Goal: Navigation & Orientation: Find specific page/section

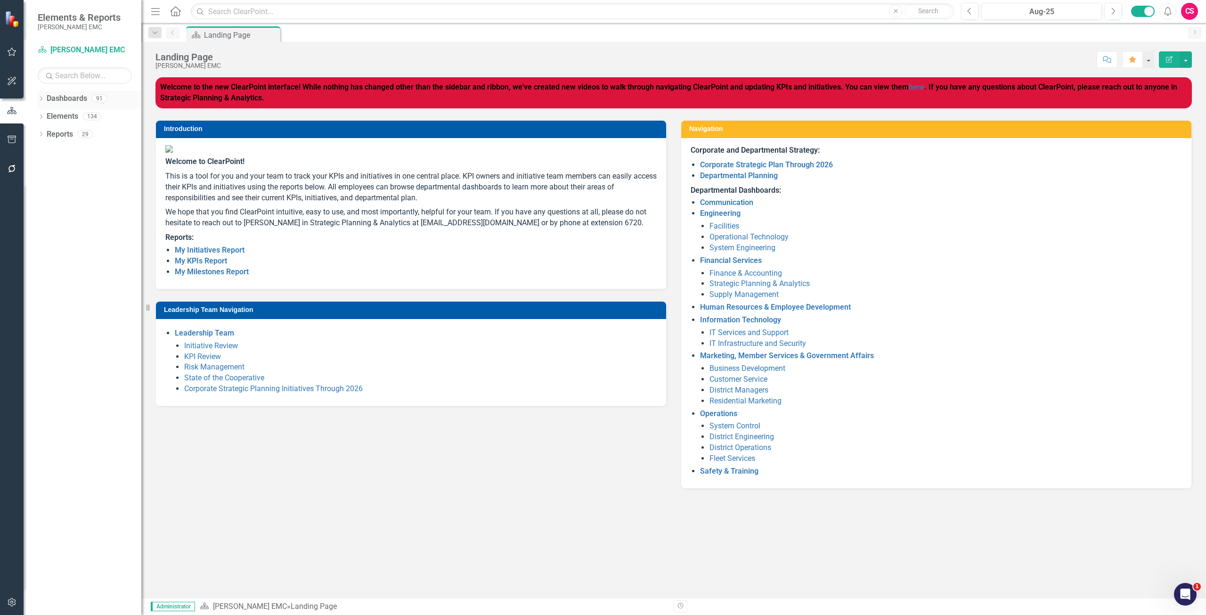
click at [60, 94] on link "Dashboards" at bounding box center [67, 98] width 40 height 11
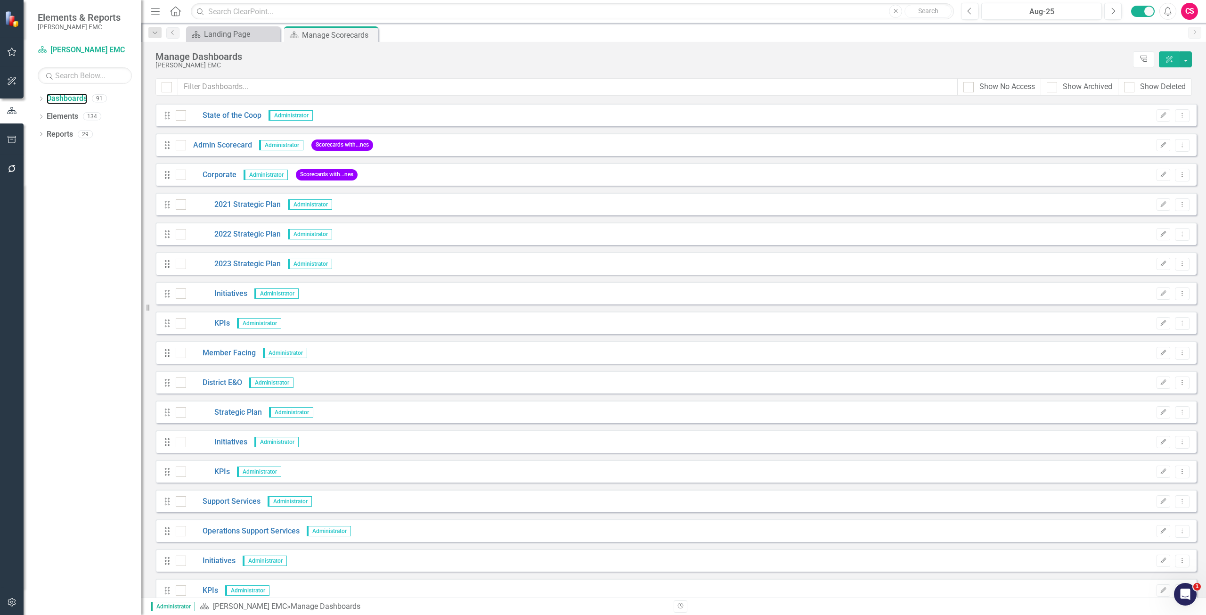
scroll to position [942, 0]
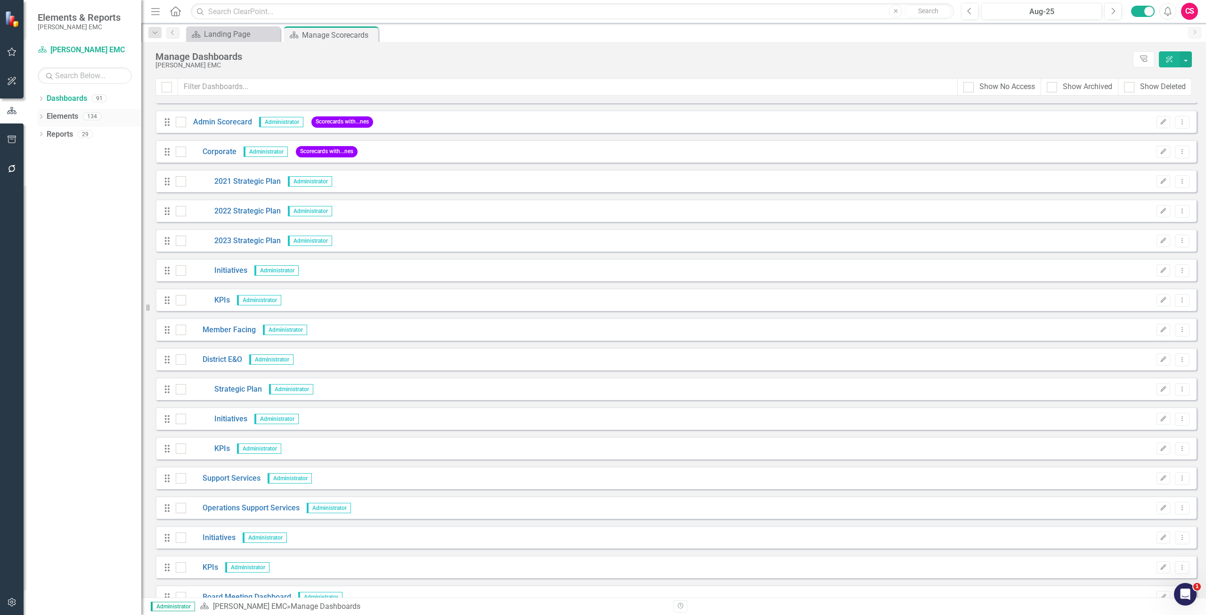
click at [58, 116] on link "Elements" at bounding box center [63, 116] width 32 height 11
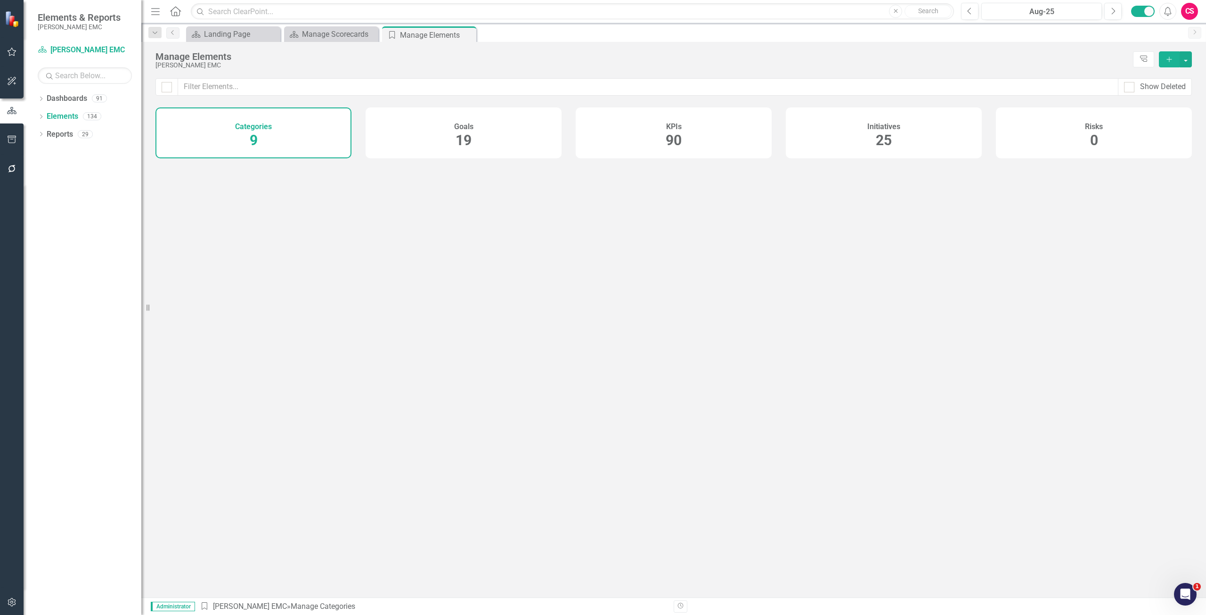
click at [679, 138] on span "90" at bounding box center [673, 140] width 16 height 16
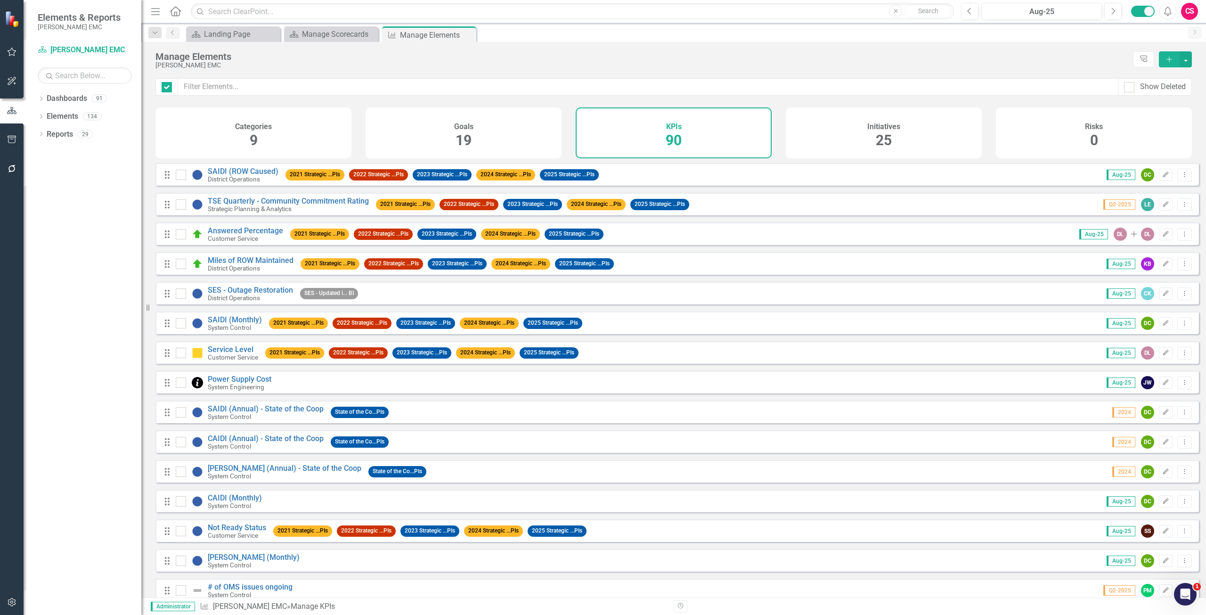
checkbox input "false"
click at [235, 265] on link "Miles of ROW Maintained" at bounding box center [251, 260] width 86 height 9
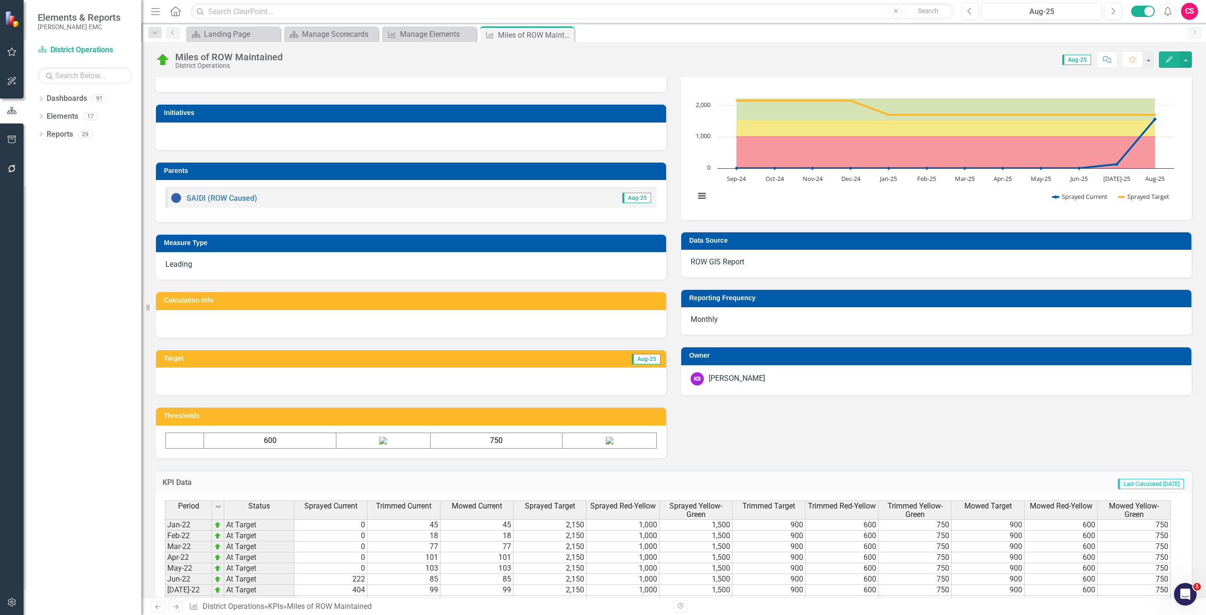
scroll to position [232, 0]
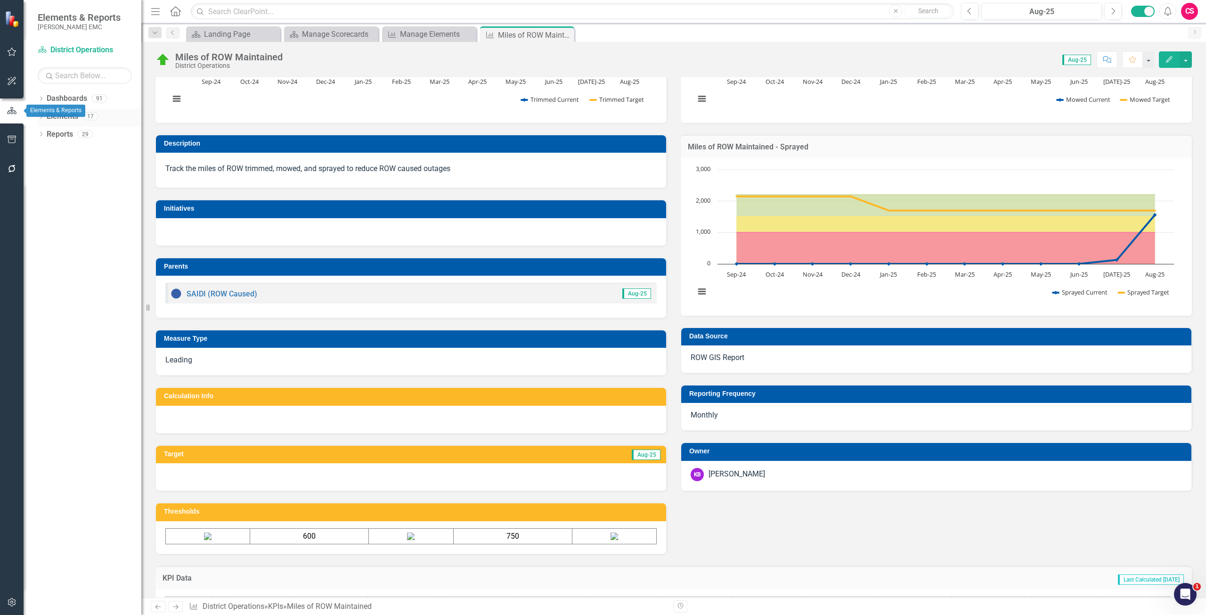
click at [59, 117] on link "Elements" at bounding box center [63, 116] width 32 height 11
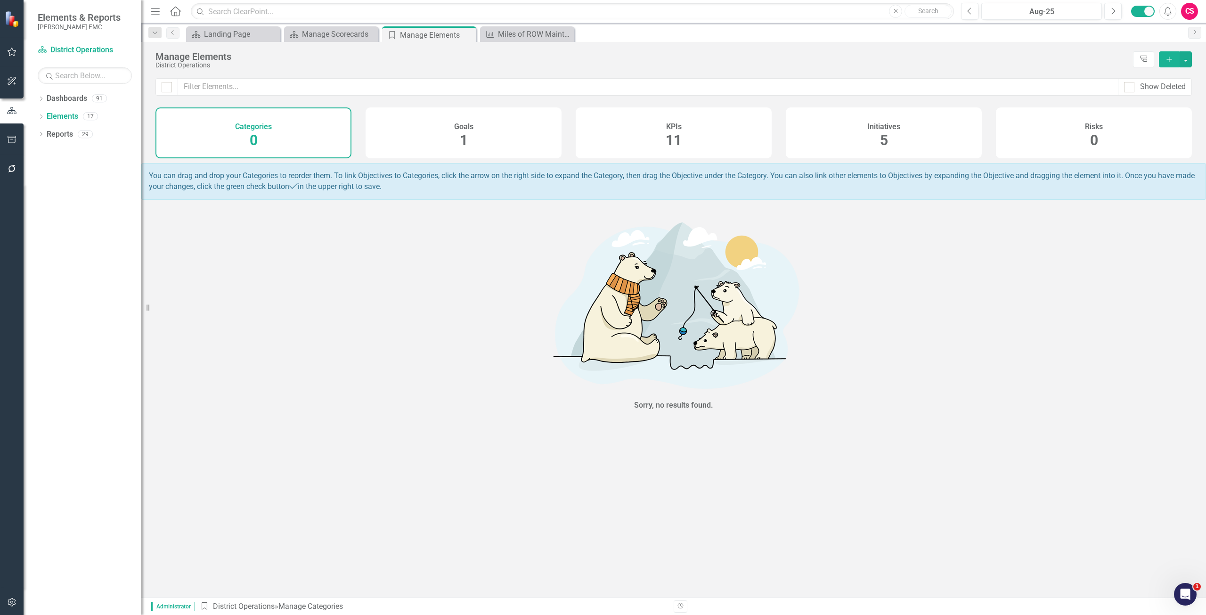
click at [741, 140] on div "KPIs 11" at bounding box center [673, 132] width 196 height 51
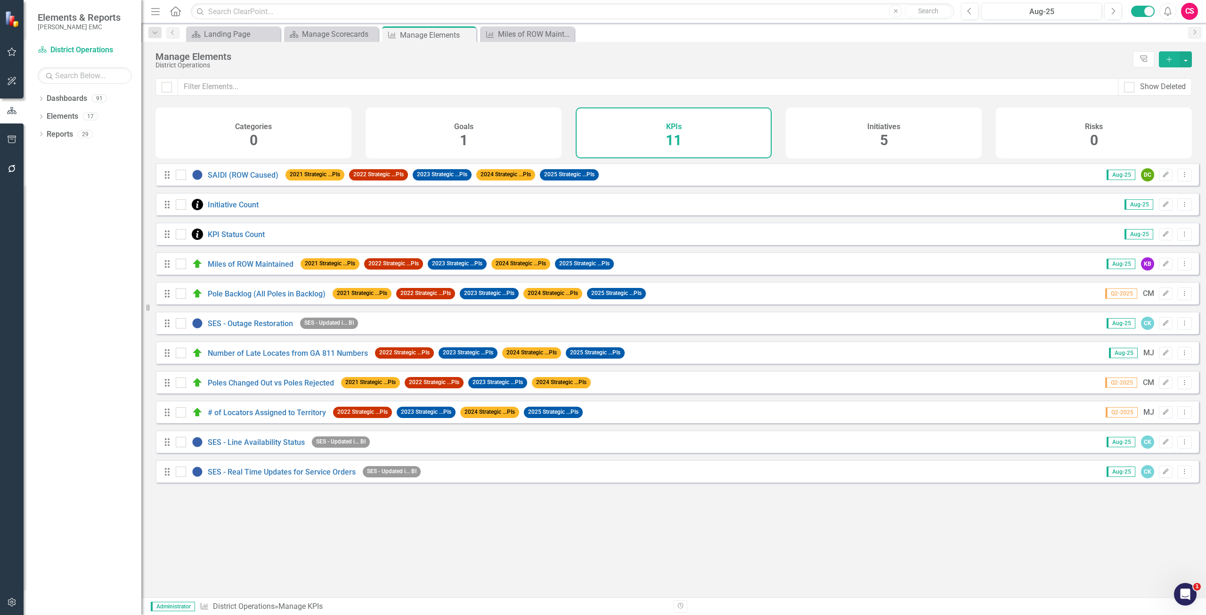
click at [943, 130] on div "Initiatives 5" at bounding box center [883, 132] width 196 height 51
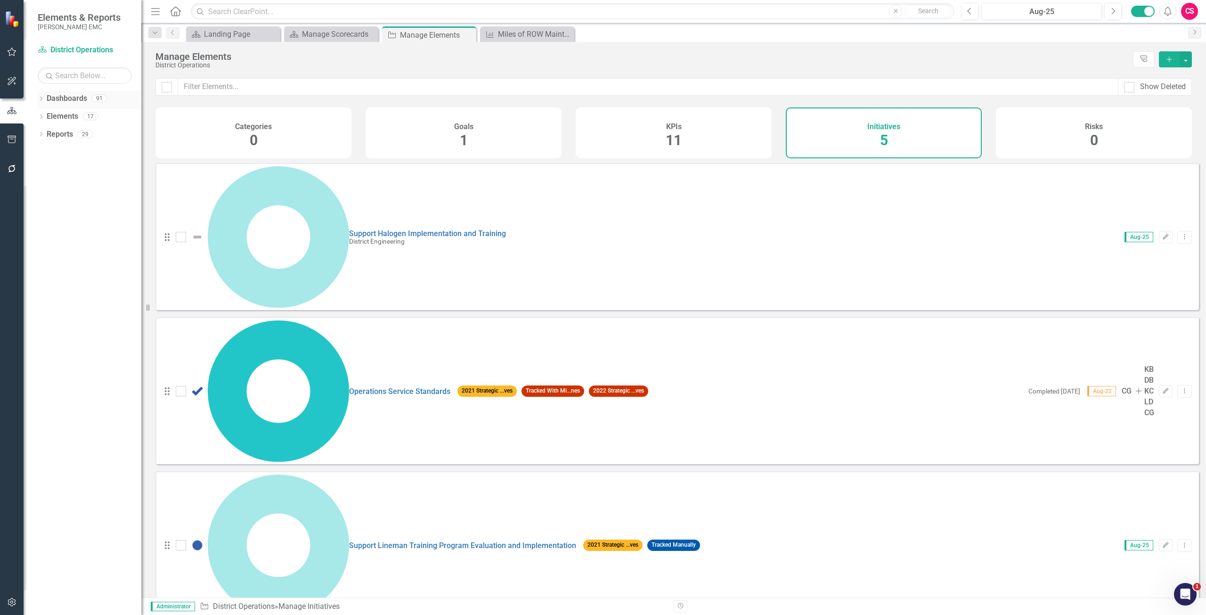
click at [68, 101] on link "Dashboards" at bounding box center [67, 98] width 40 height 11
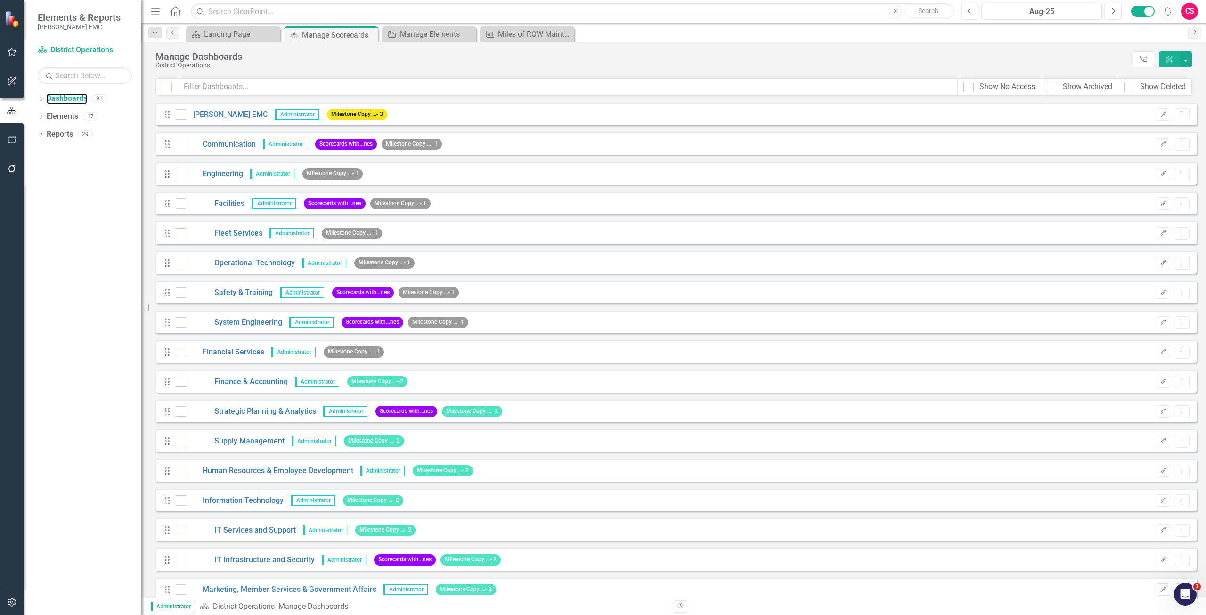
scroll to position [47, 0]
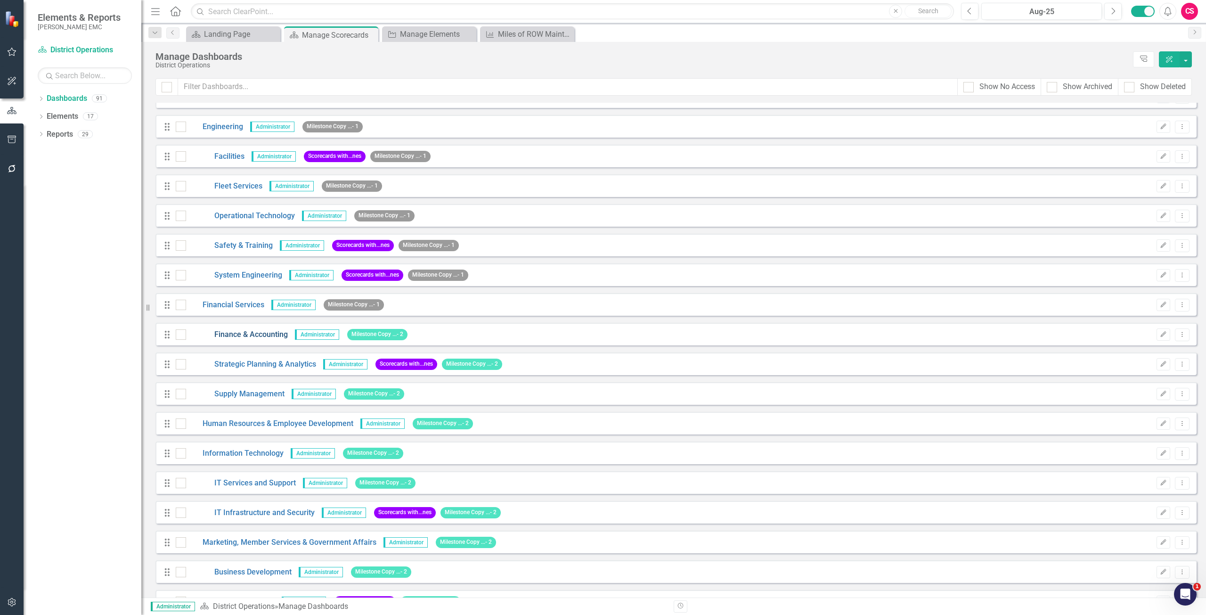
click at [271, 332] on link "Finance & Accounting" at bounding box center [237, 334] width 102 height 11
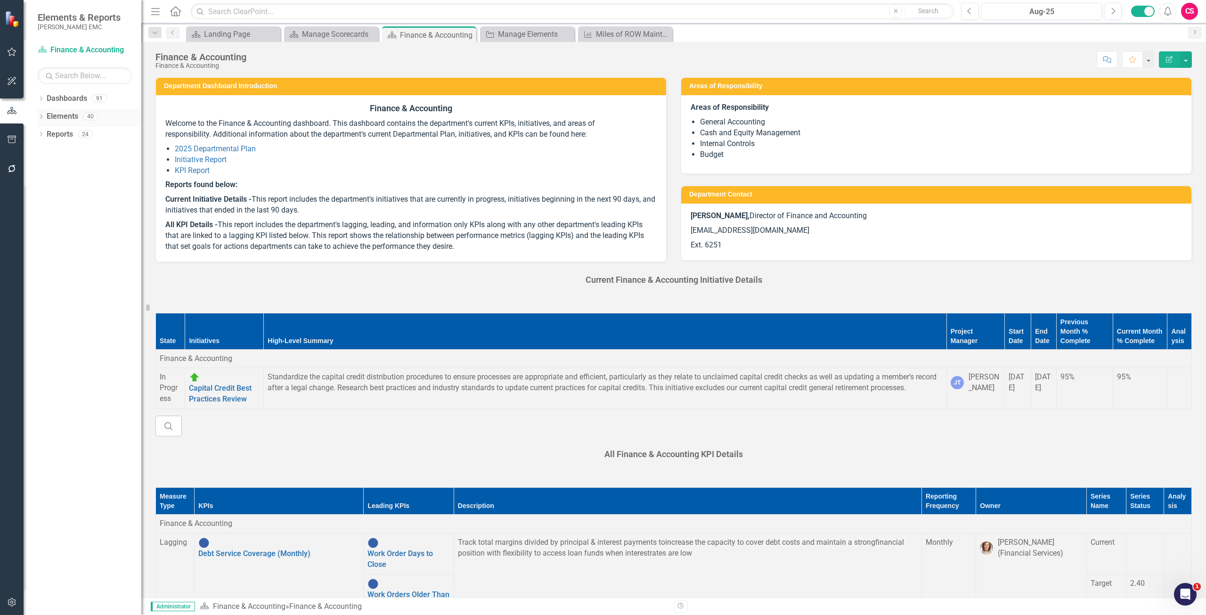
click at [67, 117] on link "Elements" at bounding box center [63, 116] width 32 height 11
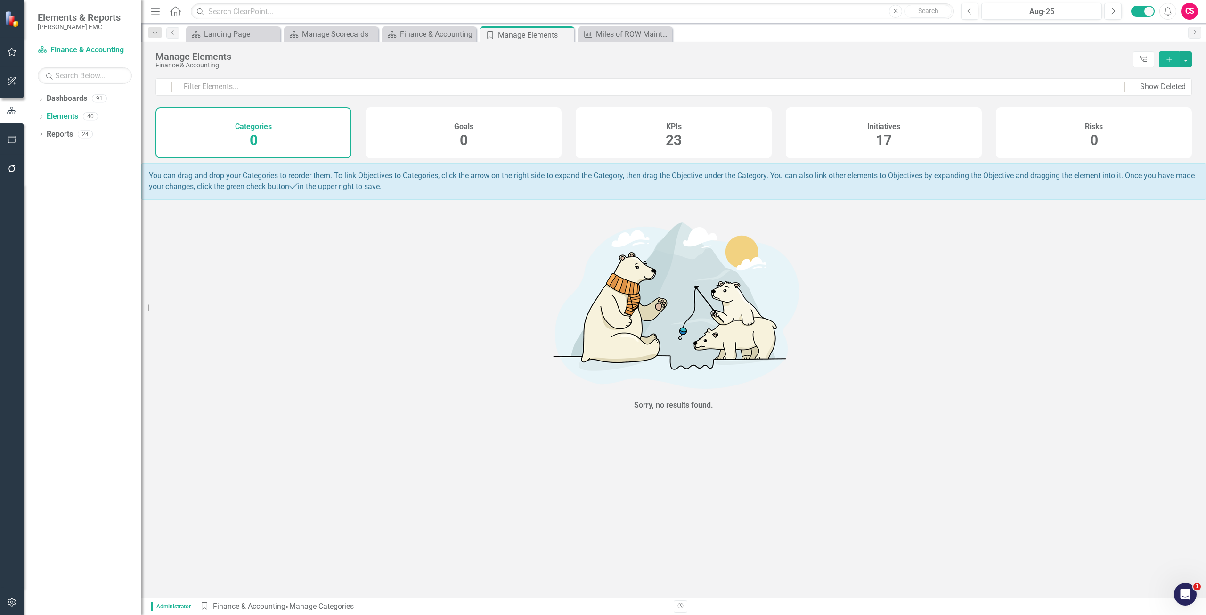
click at [677, 140] on span "23" at bounding box center [673, 140] width 16 height 16
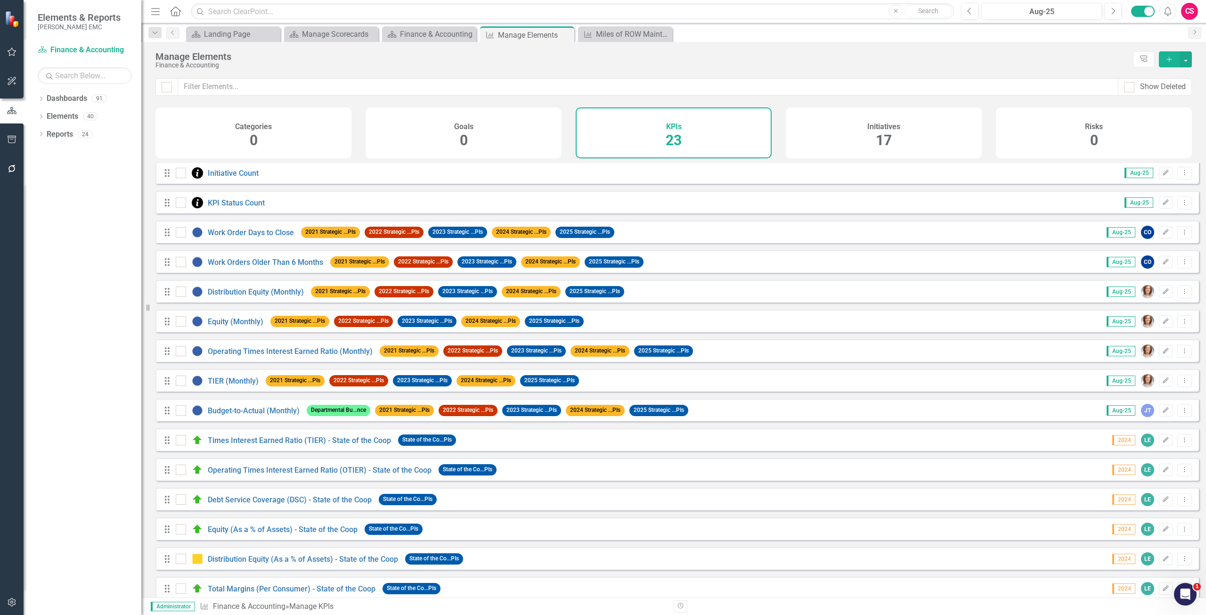
scroll to position [47, 0]
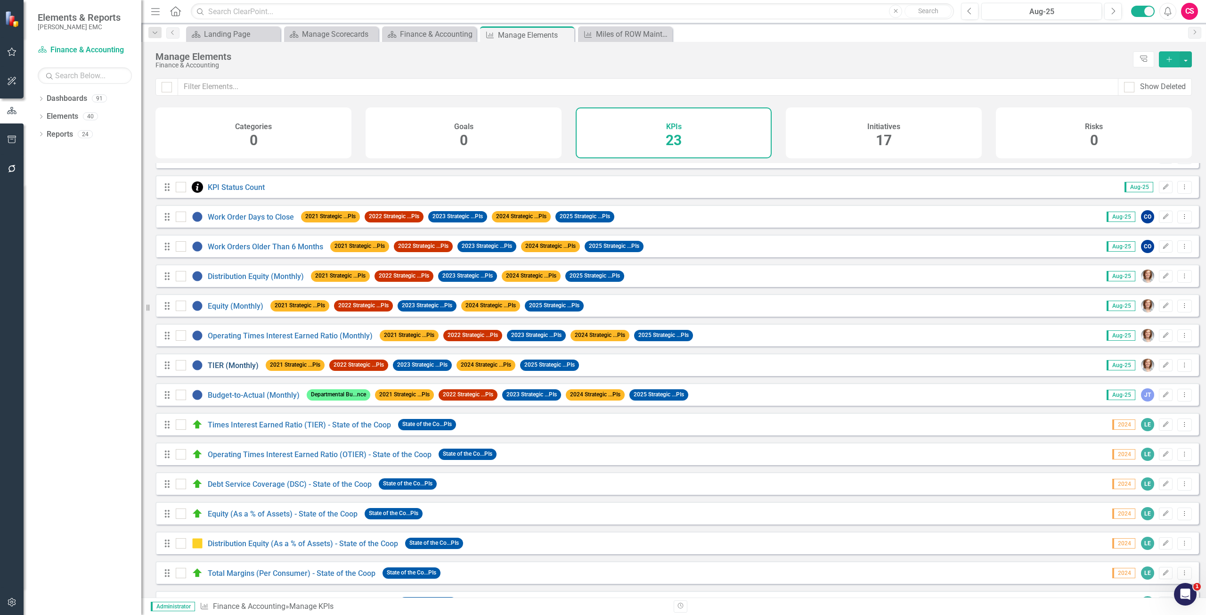
click at [218, 368] on link "TIER (Monthly)" at bounding box center [233, 365] width 51 height 9
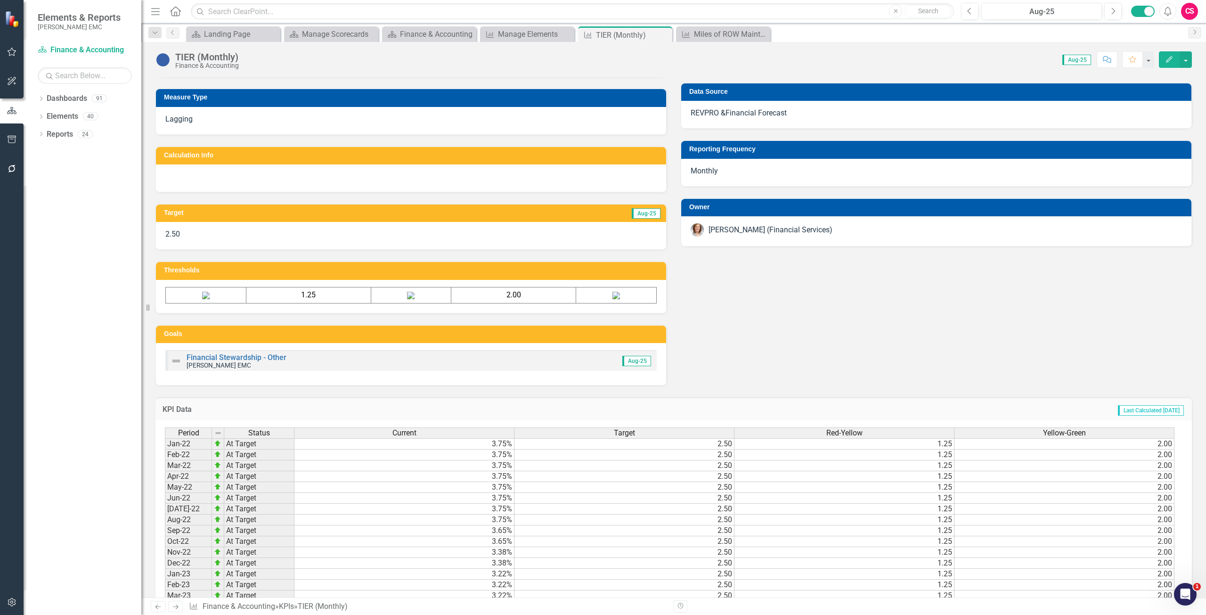
scroll to position [377, 0]
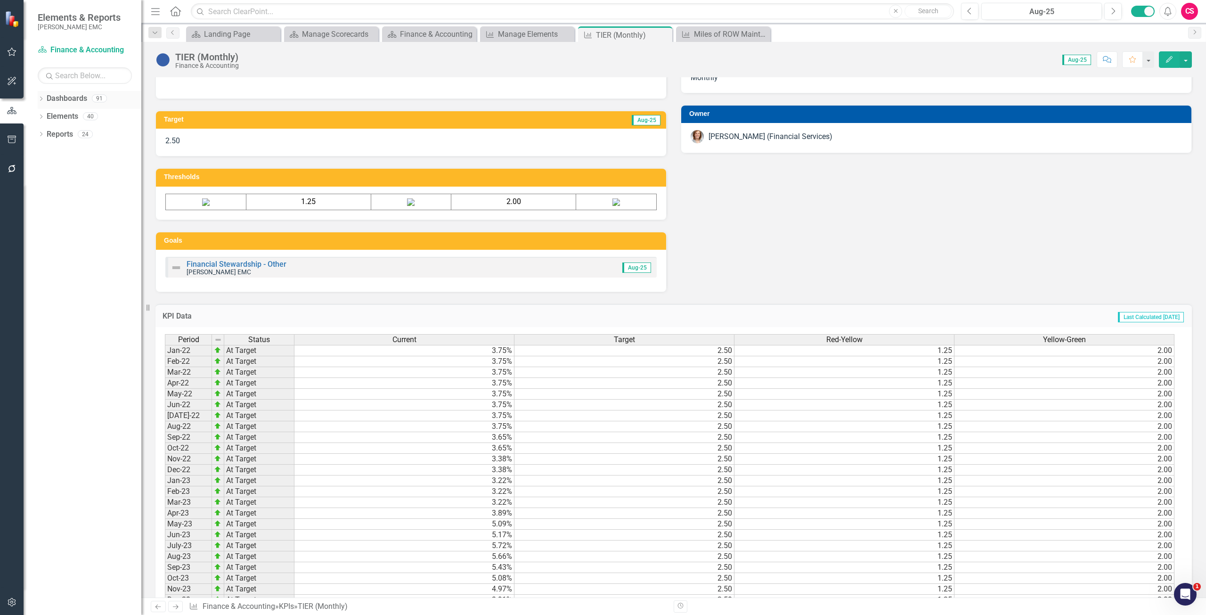
click at [70, 100] on link "Dashboards" at bounding box center [67, 98] width 40 height 11
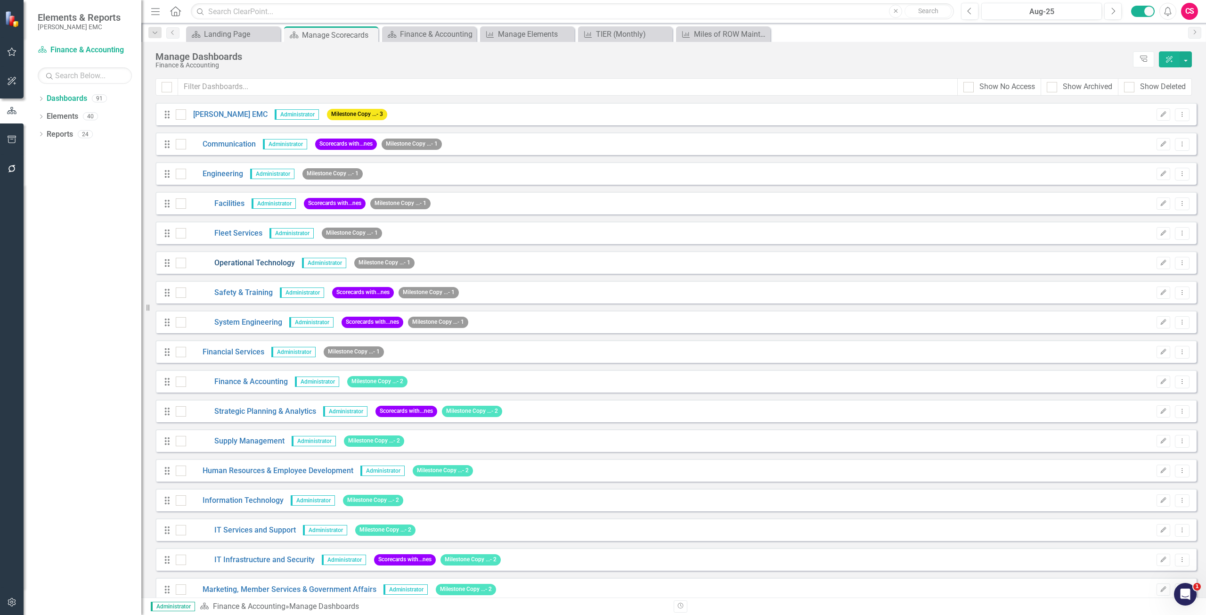
click at [244, 262] on link "Operational Technology" at bounding box center [240, 263] width 109 height 11
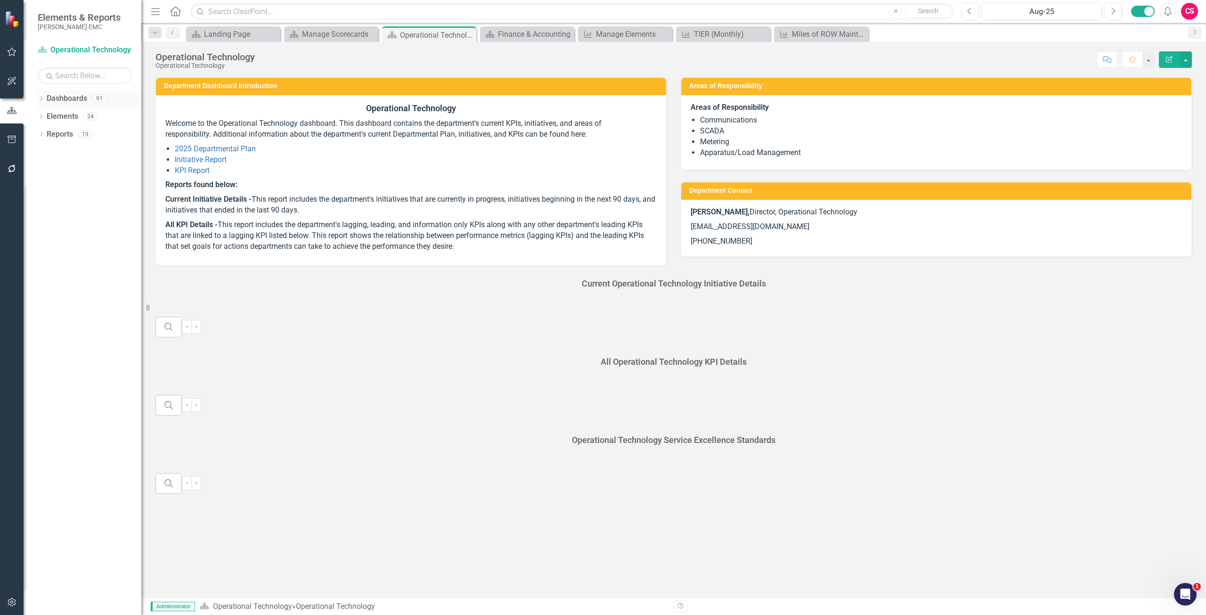
click at [75, 97] on link "Dashboards" at bounding box center [67, 98] width 40 height 11
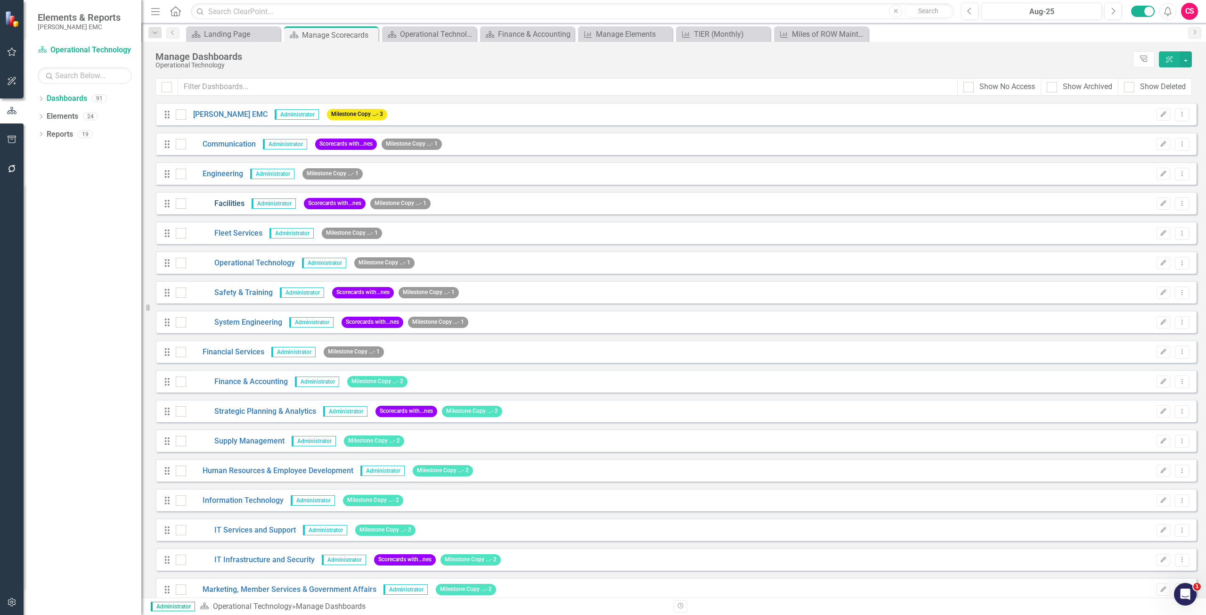
click at [229, 203] on link "Facilities" at bounding box center [215, 203] width 58 height 11
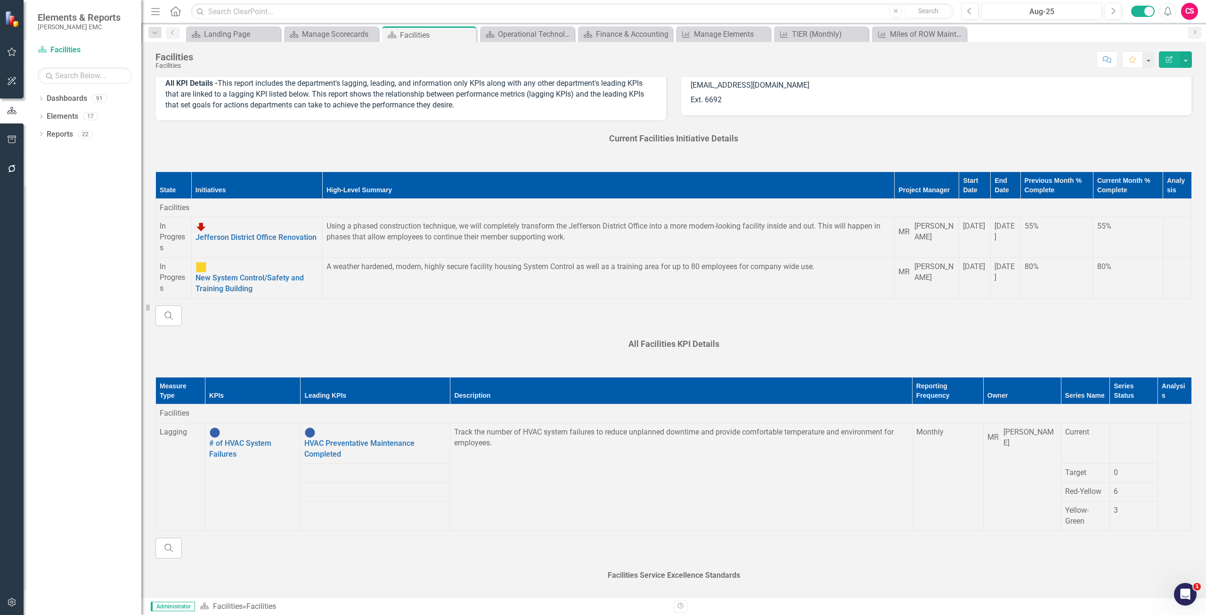
scroll to position [308, 0]
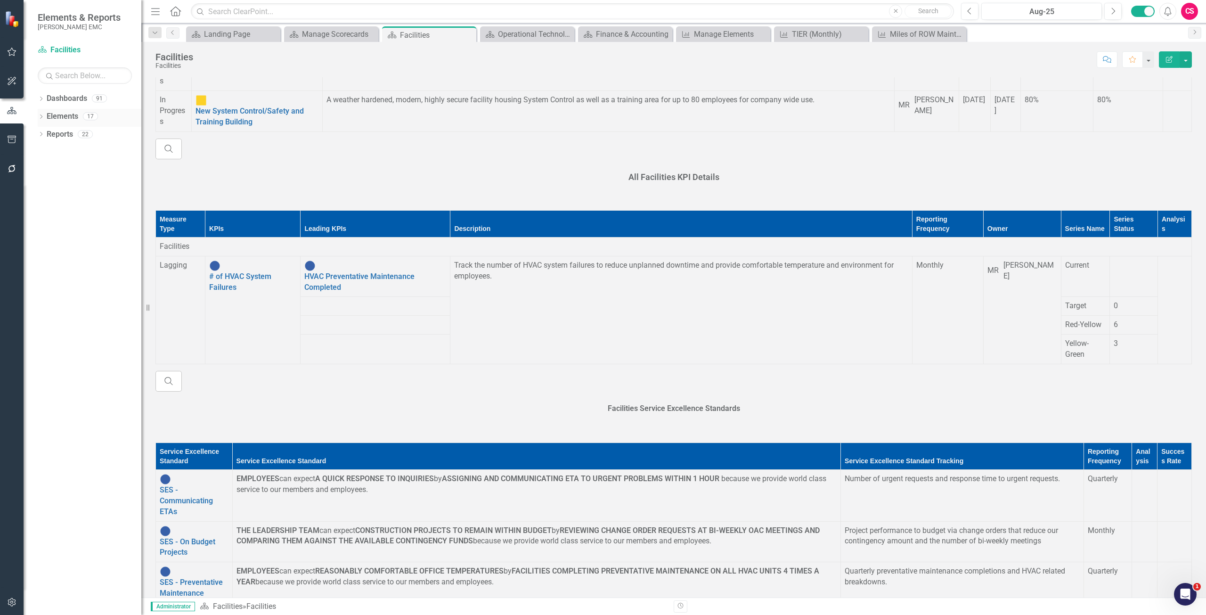
click at [64, 118] on link "Elements" at bounding box center [63, 116] width 32 height 11
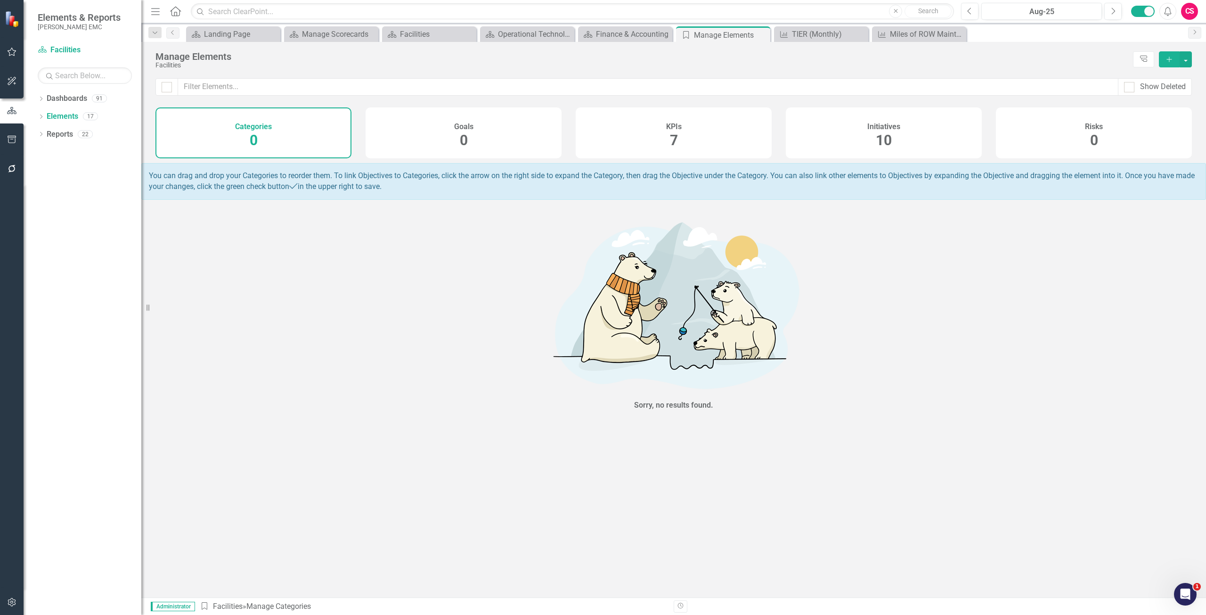
click at [680, 123] on h4 "KPIs" at bounding box center [674, 126] width 16 height 8
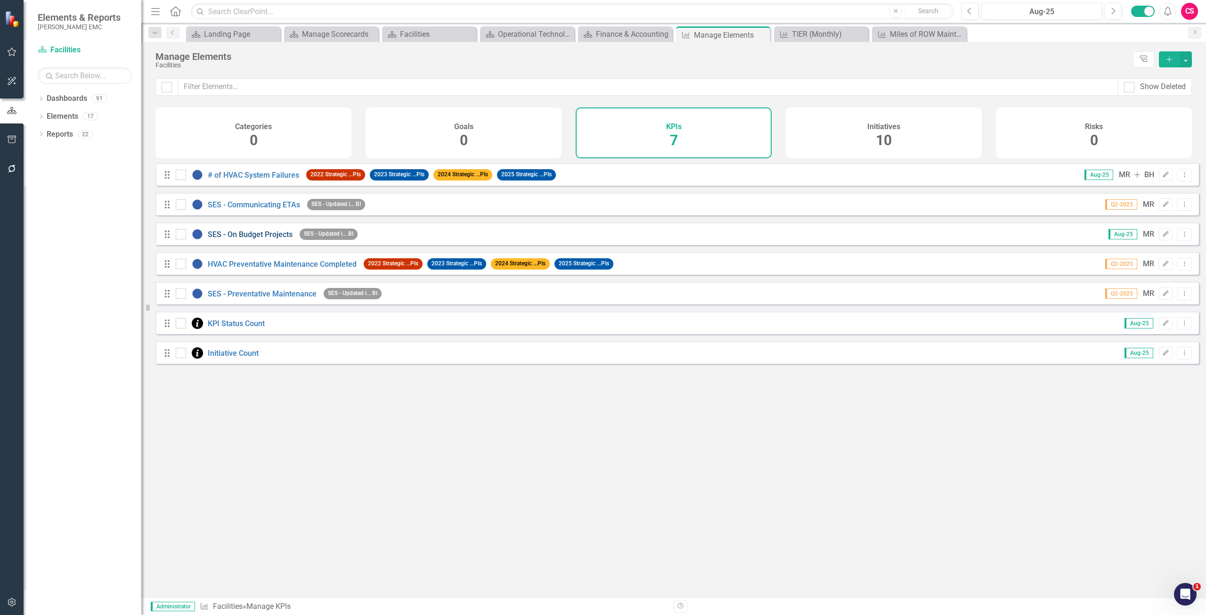
click at [238, 239] on link "SES - On Budget Projects" at bounding box center [250, 234] width 85 height 9
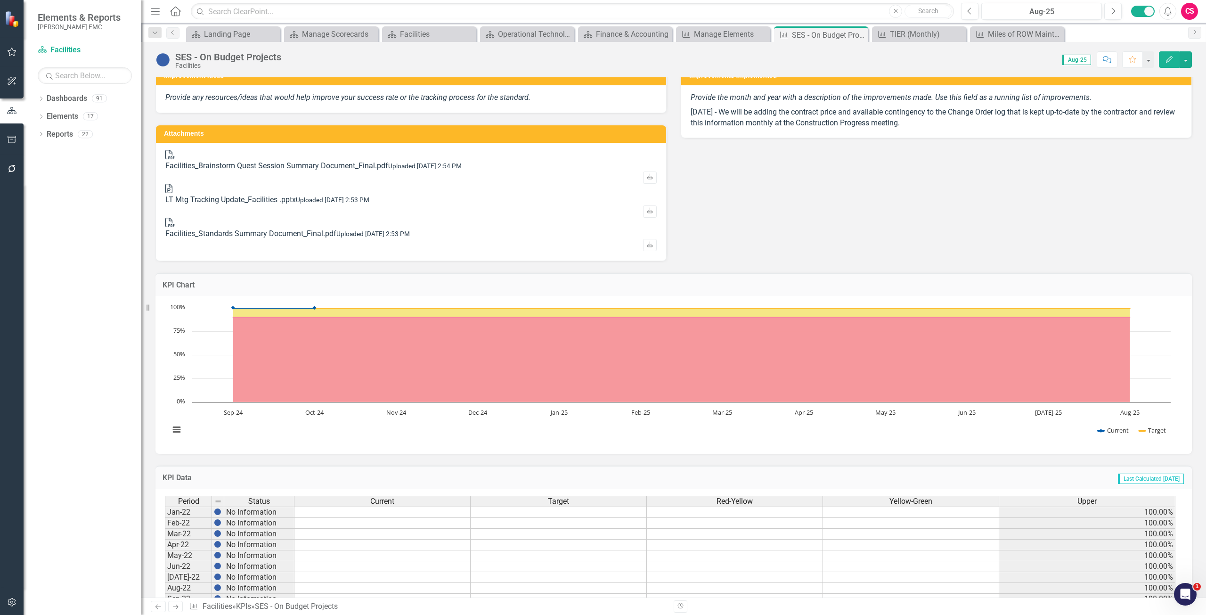
scroll to position [235, 0]
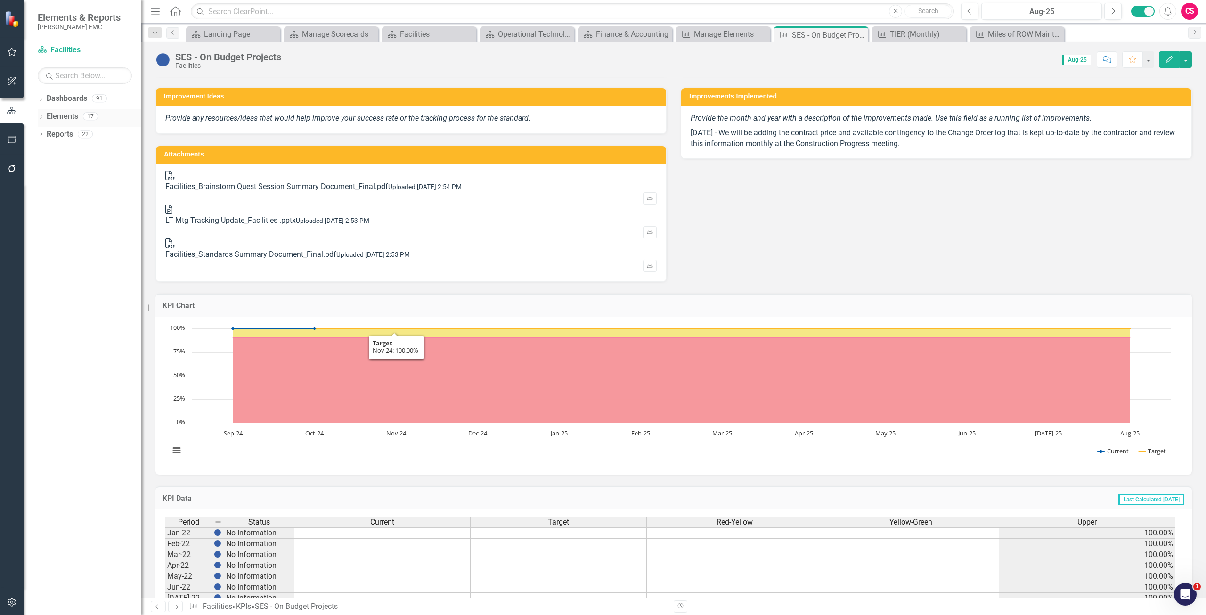
click at [66, 118] on link "Elements" at bounding box center [63, 116] width 32 height 11
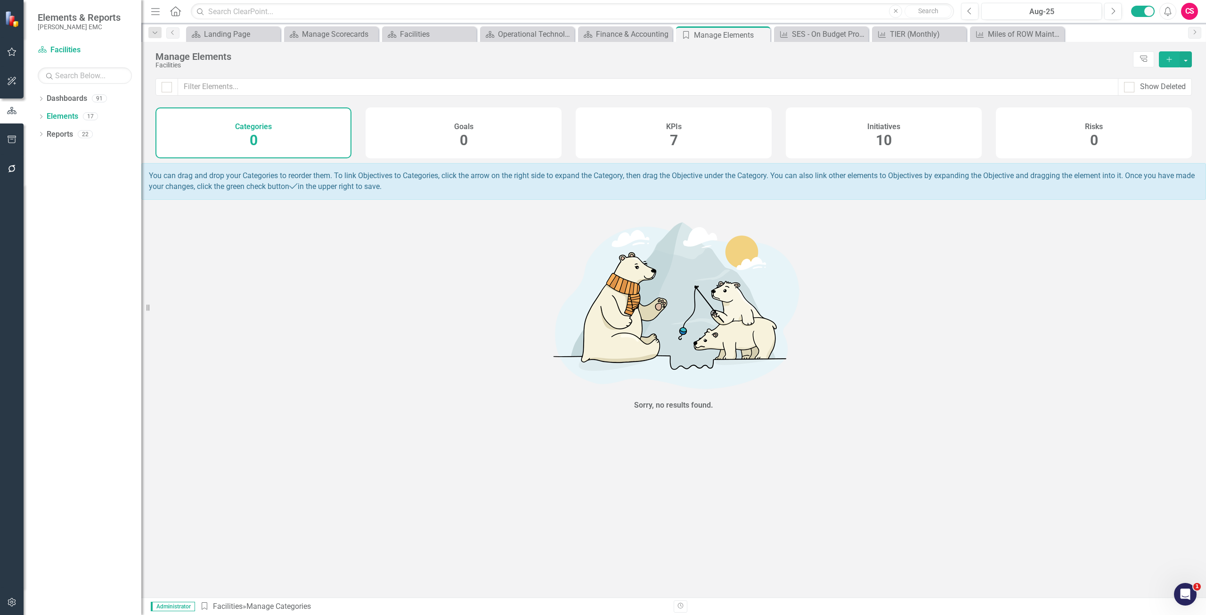
click at [683, 130] on div "KPIs 7" at bounding box center [673, 132] width 196 height 51
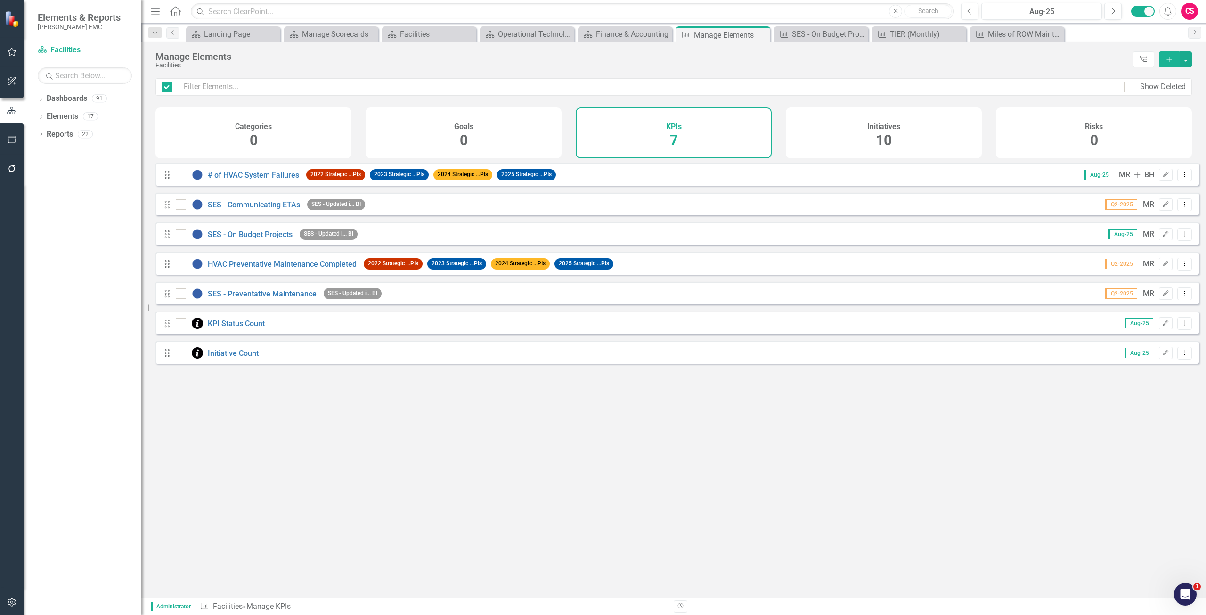
checkbox input "false"
click at [237, 179] on link "# of HVAC System Failures" at bounding box center [253, 174] width 91 height 9
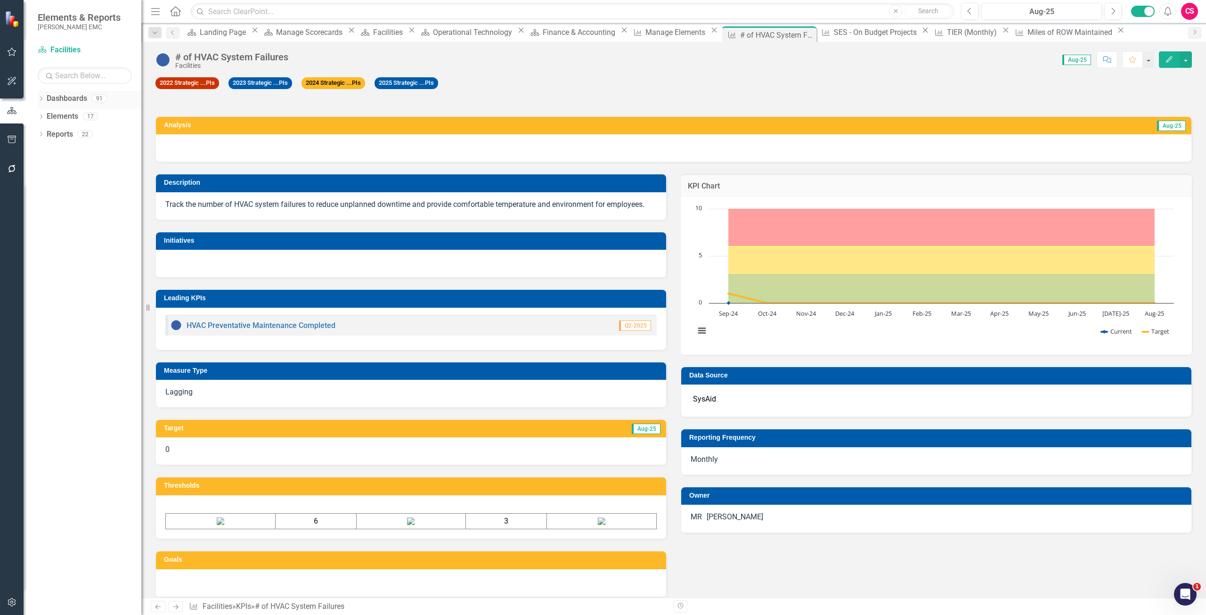
click at [53, 100] on link "Dashboards" at bounding box center [67, 98] width 40 height 11
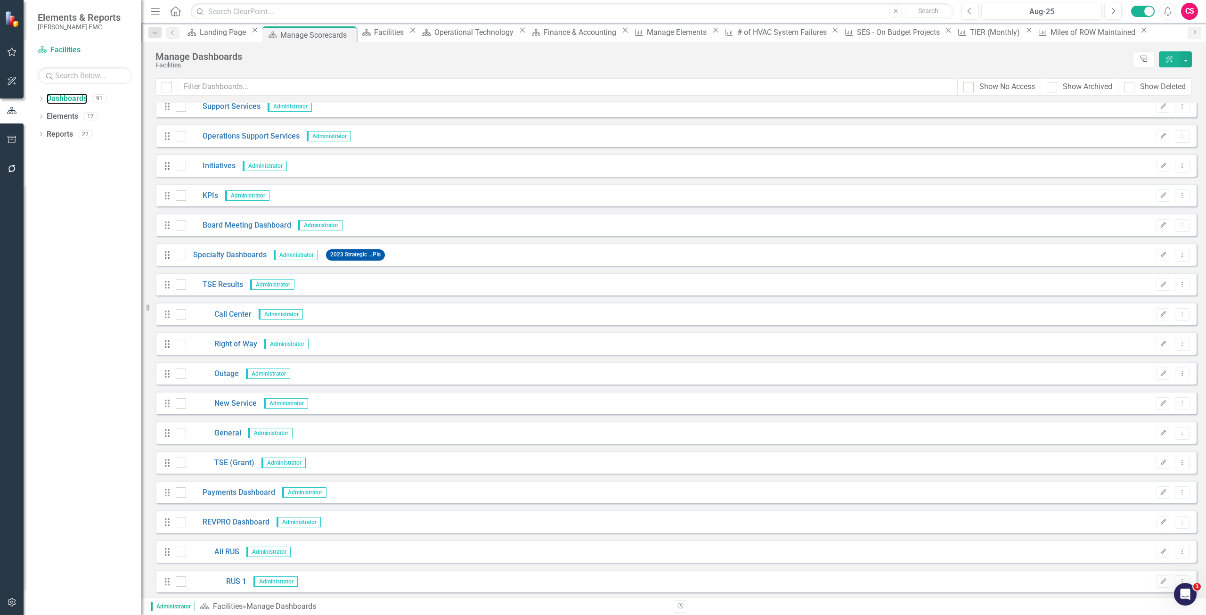
scroll to position [1319, 0]
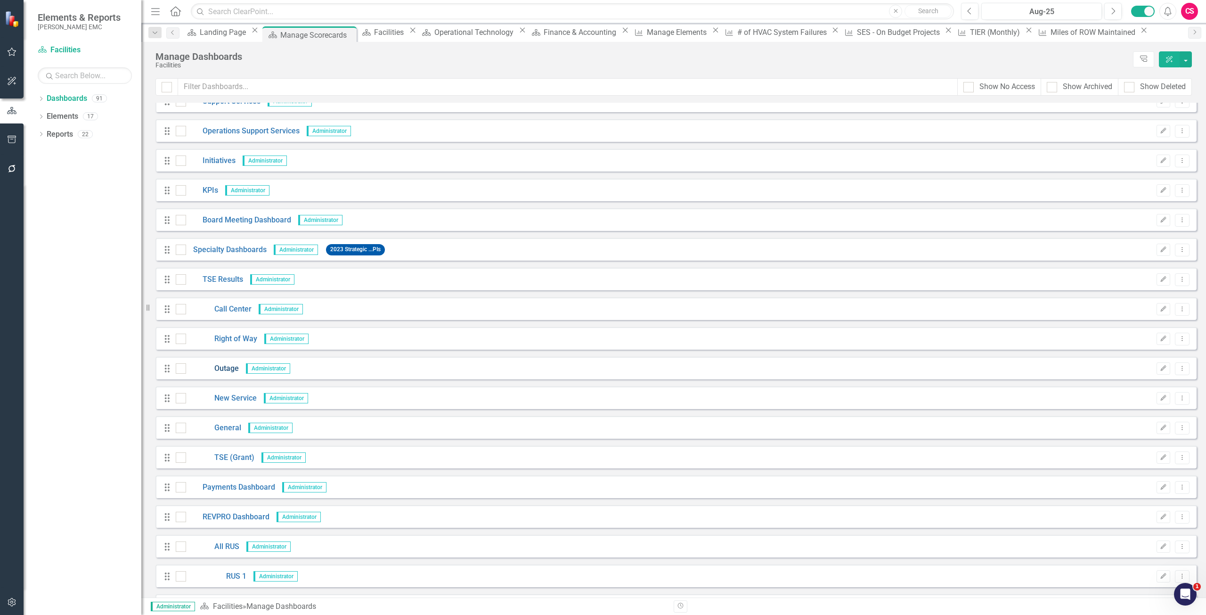
click at [219, 370] on link "Outage" at bounding box center [212, 368] width 53 height 11
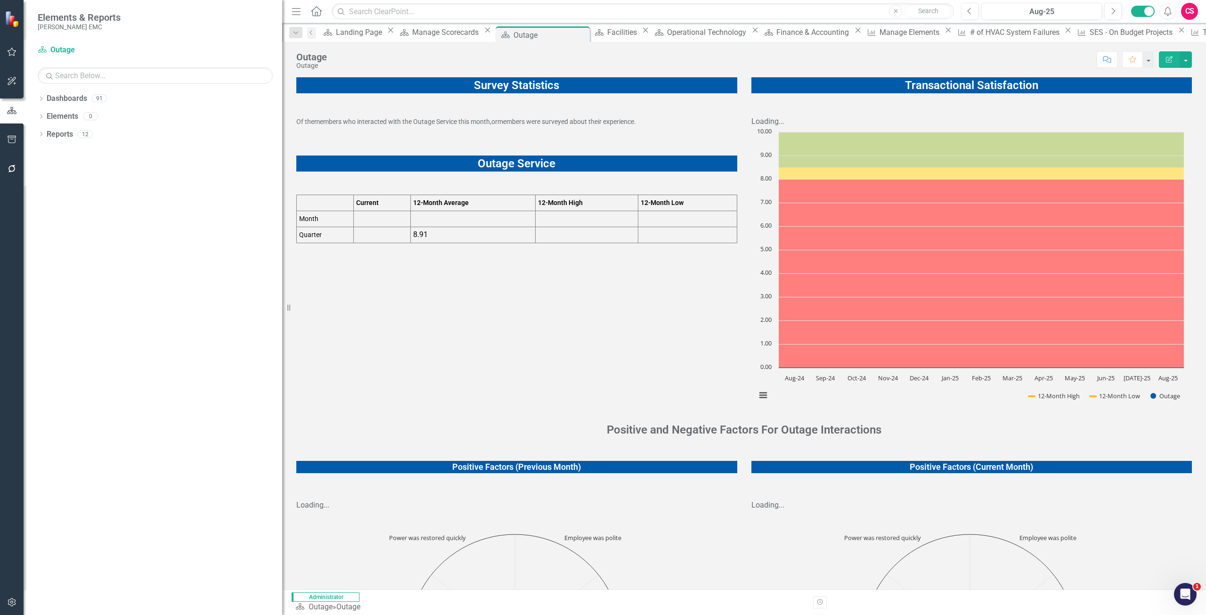
drag, startPoint x: 144, startPoint y: 220, endPoint x: 282, endPoint y: 208, distance: 139.0
click at [282, 208] on div "Resize" at bounding box center [286, 307] width 8 height 615
click at [58, 119] on link "Elements" at bounding box center [63, 116] width 32 height 11
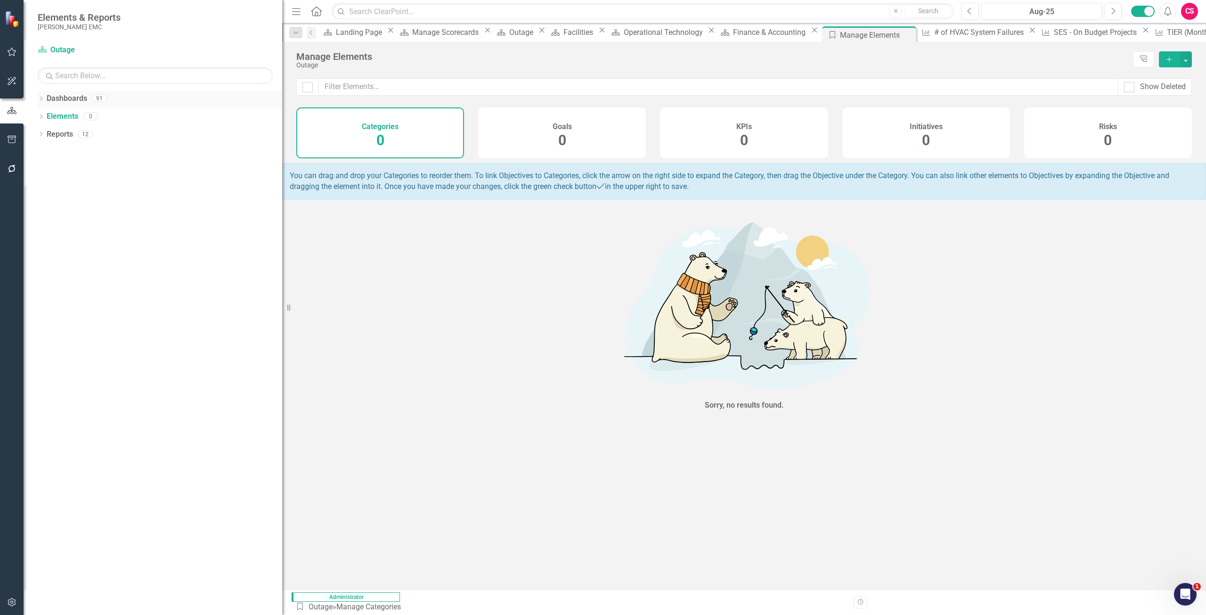
click at [53, 99] on link "Dashboards" at bounding box center [67, 98] width 40 height 11
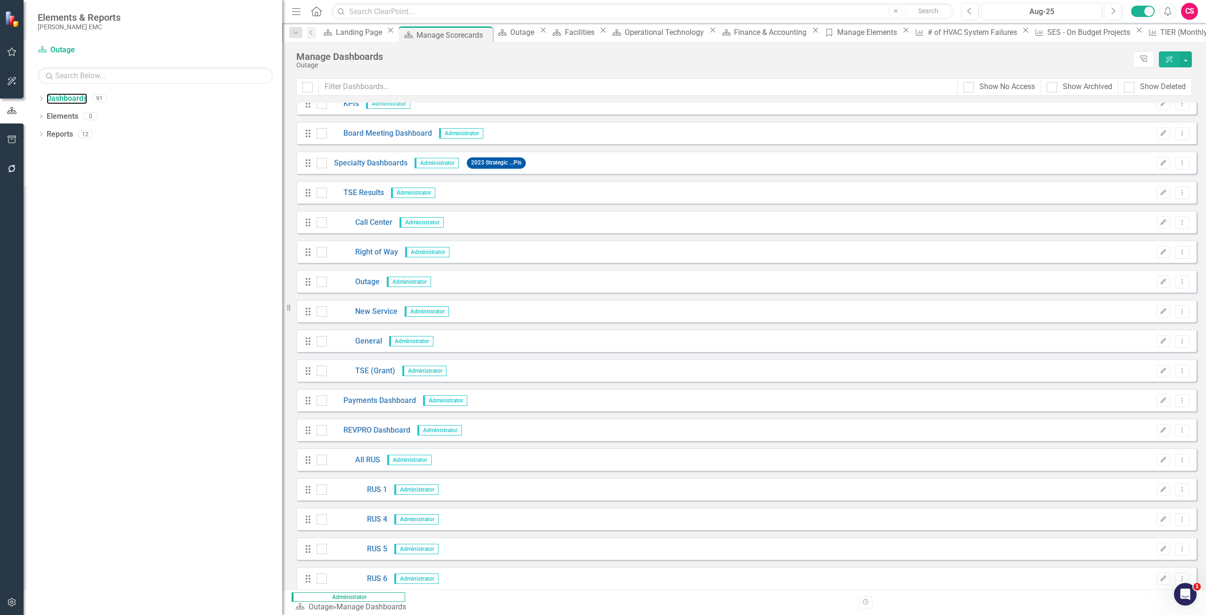
scroll to position [1405, 0]
click at [49, 47] on link "Dashboard Outage" at bounding box center [97, 50] width 118 height 11
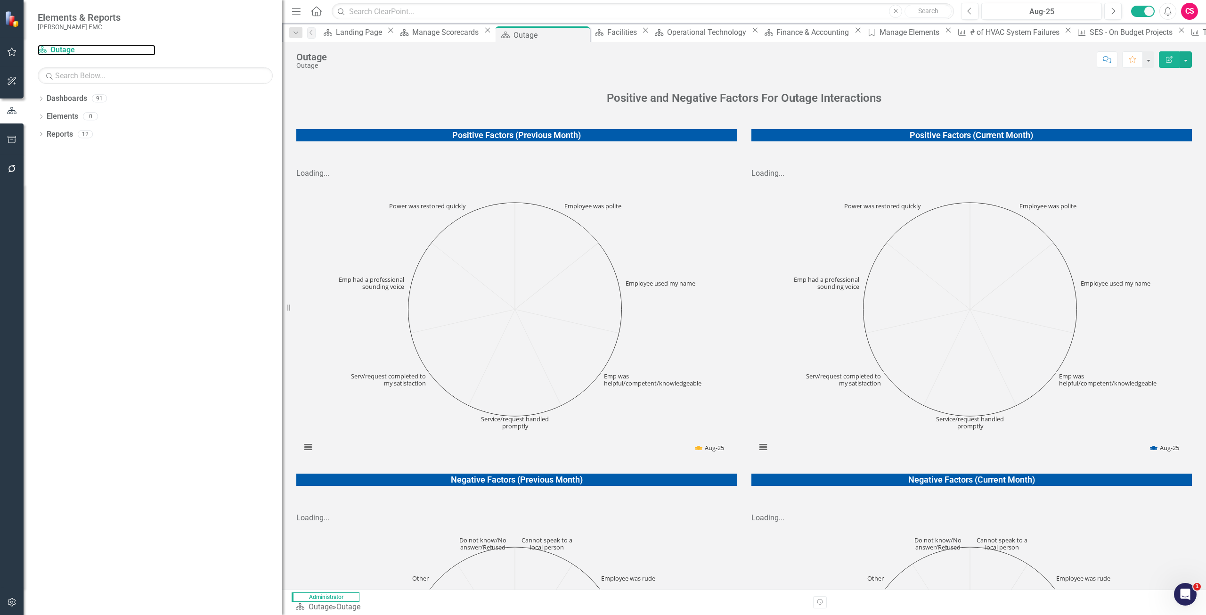
scroll to position [219, 0]
